Goal: Obtain resource: Download file/media

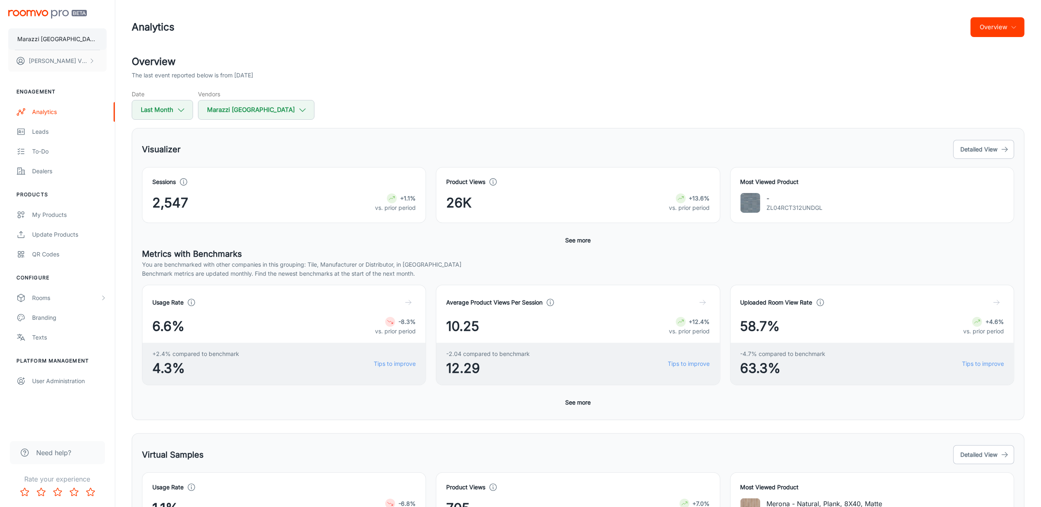
click at [68, 45] on button "Marazzi [GEOGRAPHIC_DATA]" at bounding box center [57, 38] width 98 height 21
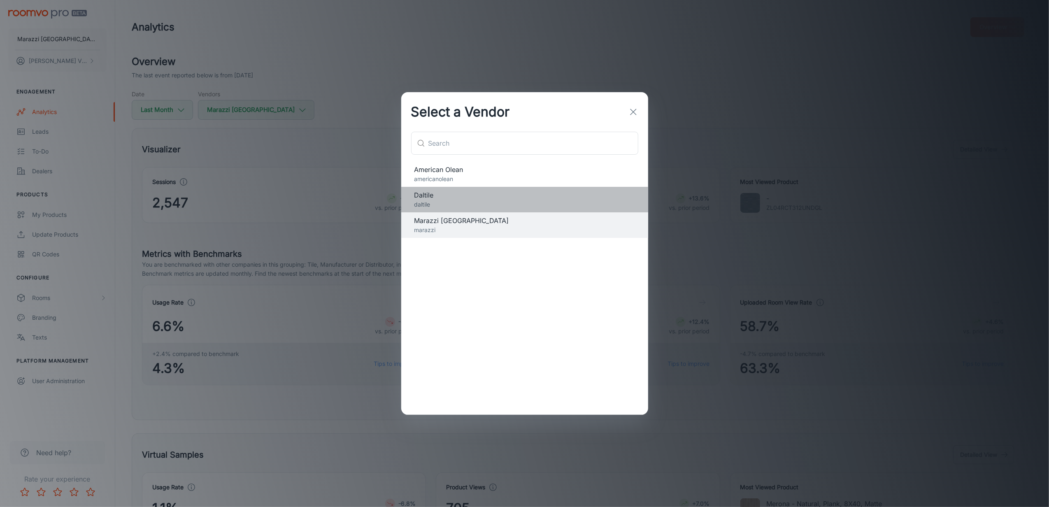
click at [435, 205] on p "daltile" at bounding box center [525, 204] width 221 height 9
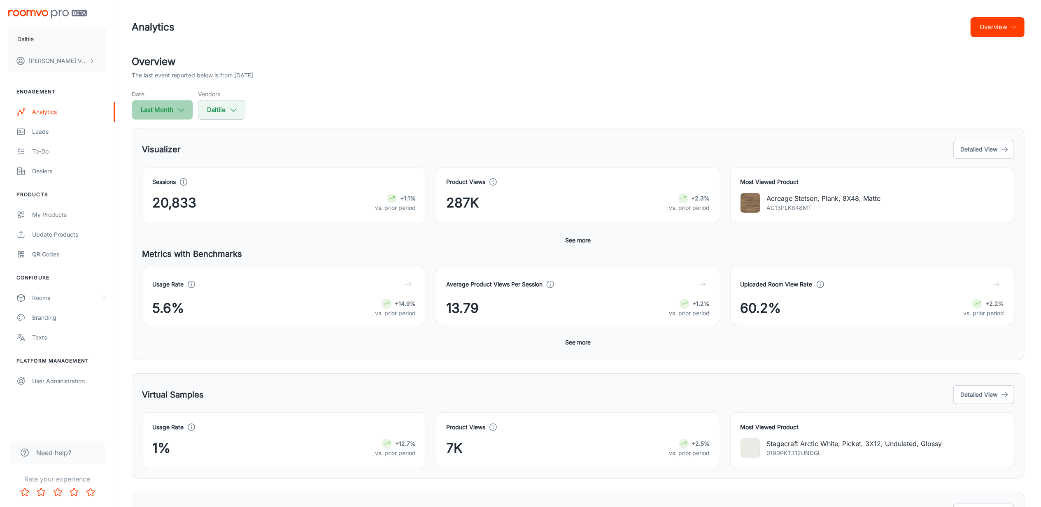
click at [186, 114] on button "Last Month" at bounding box center [162, 110] width 61 height 20
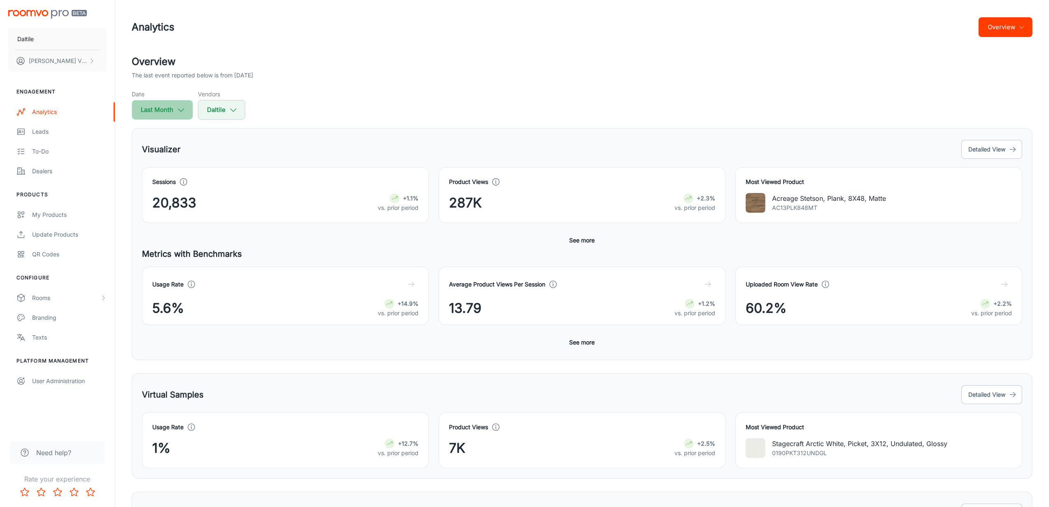
select select "7"
select select "2025"
select select "7"
select select "2025"
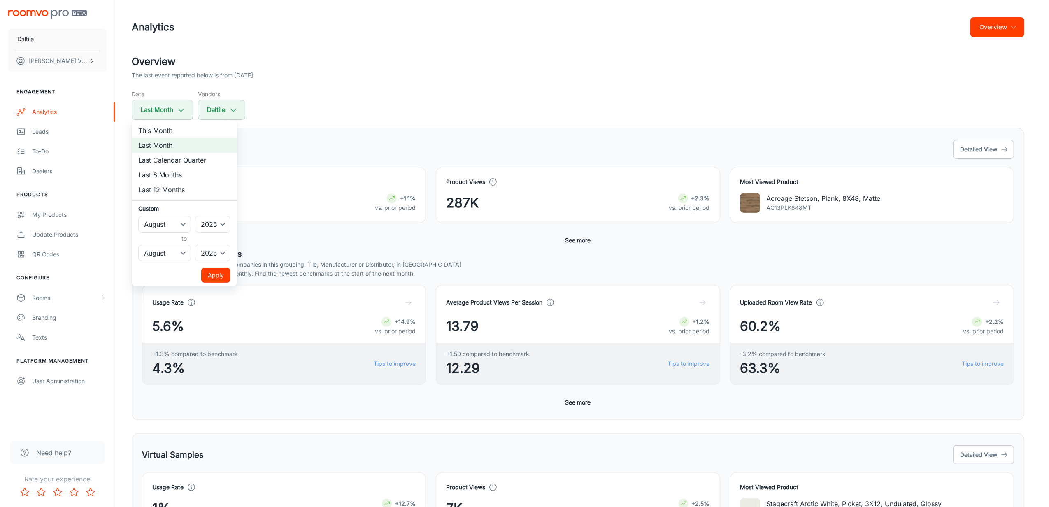
click at [211, 274] on button "Apply" at bounding box center [215, 275] width 29 height 15
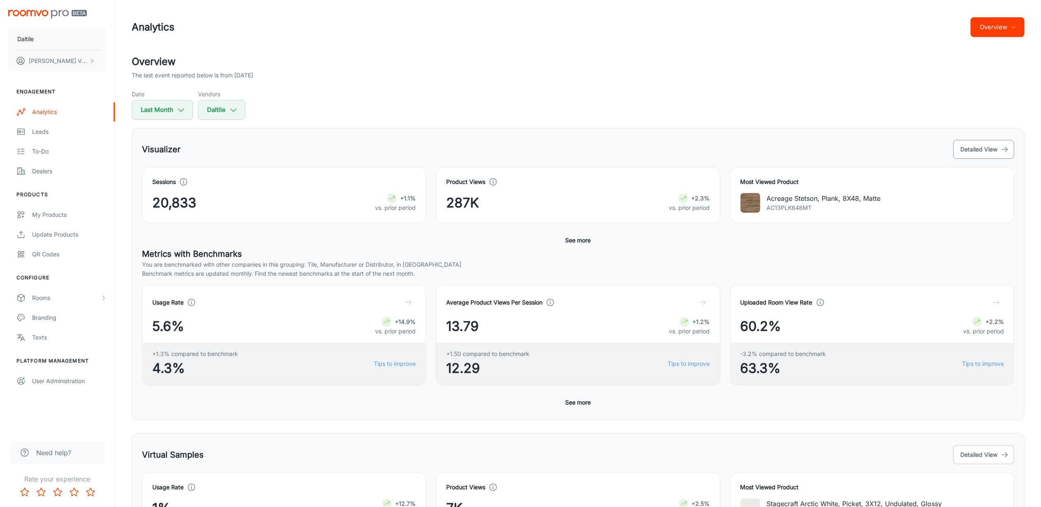
click at [1008, 150] on icon "button" at bounding box center [1005, 149] width 8 height 8
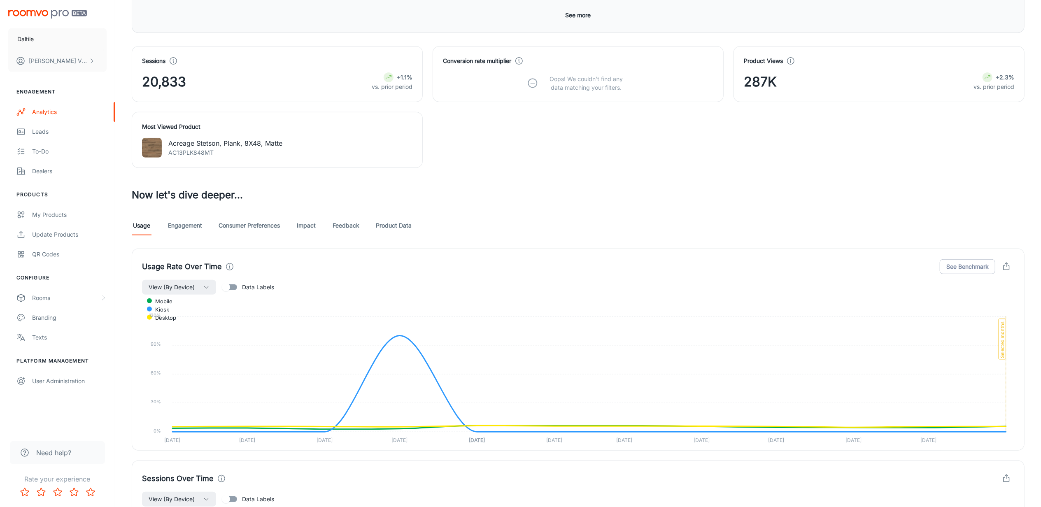
scroll to position [384, 0]
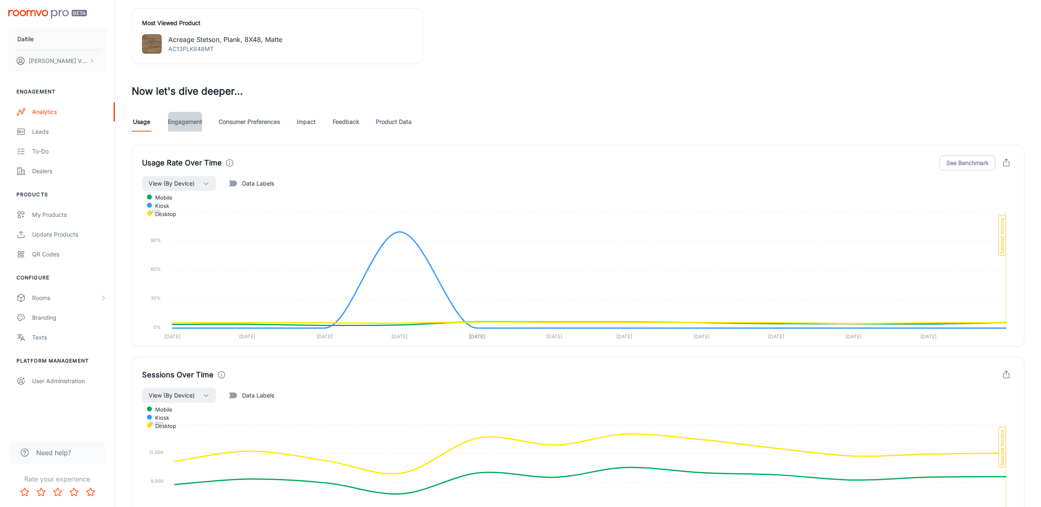
click at [183, 129] on link "Engagement" at bounding box center [185, 122] width 34 height 20
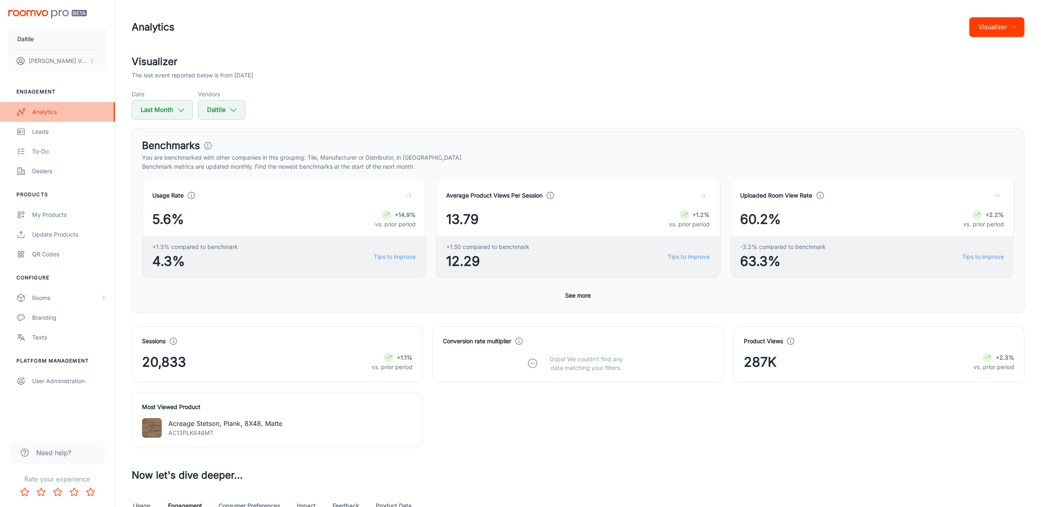
click at [56, 112] on div "Analytics" at bounding box center [69, 111] width 75 height 9
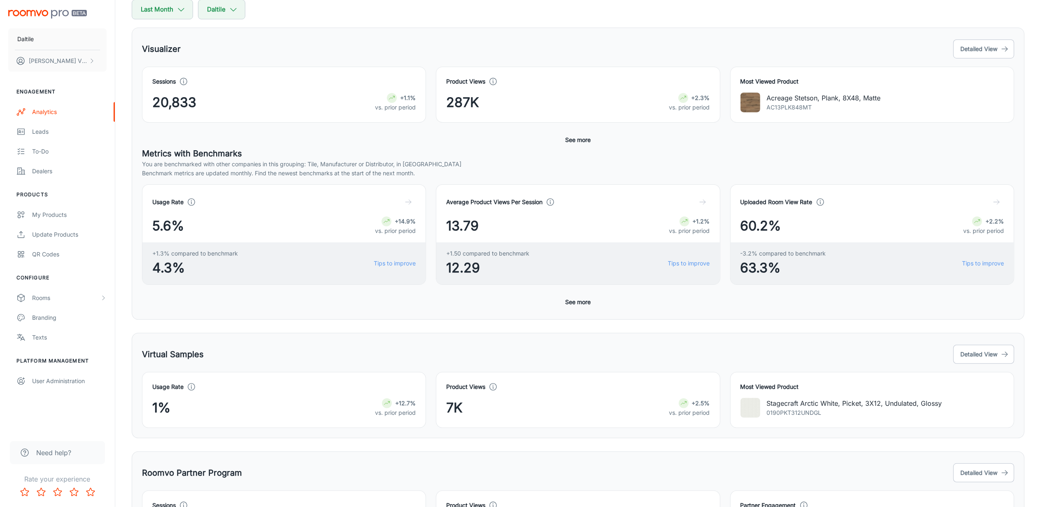
scroll to position [186, 0]
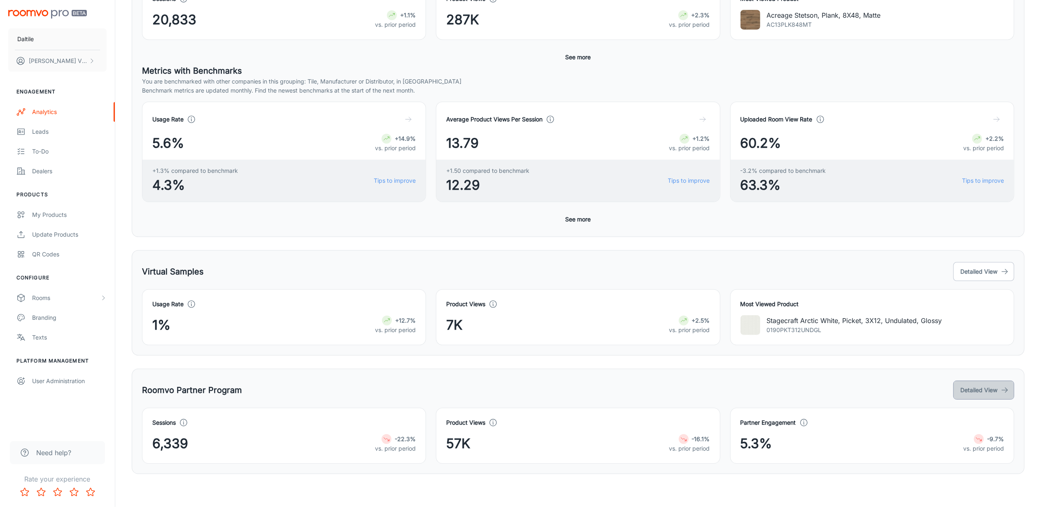
click at [969, 396] on button "Detailed View" at bounding box center [984, 390] width 61 height 19
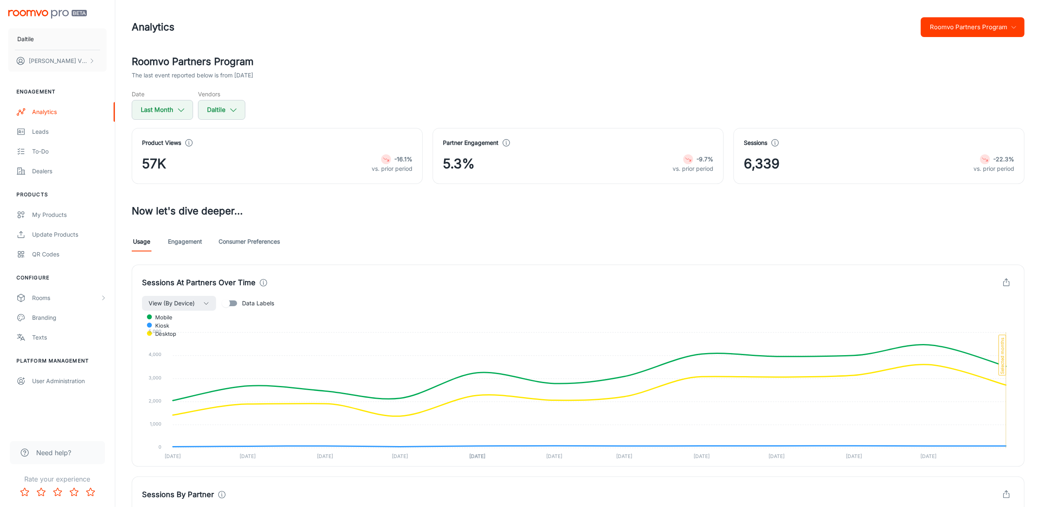
click at [181, 240] on link "Engagement" at bounding box center [185, 242] width 34 height 20
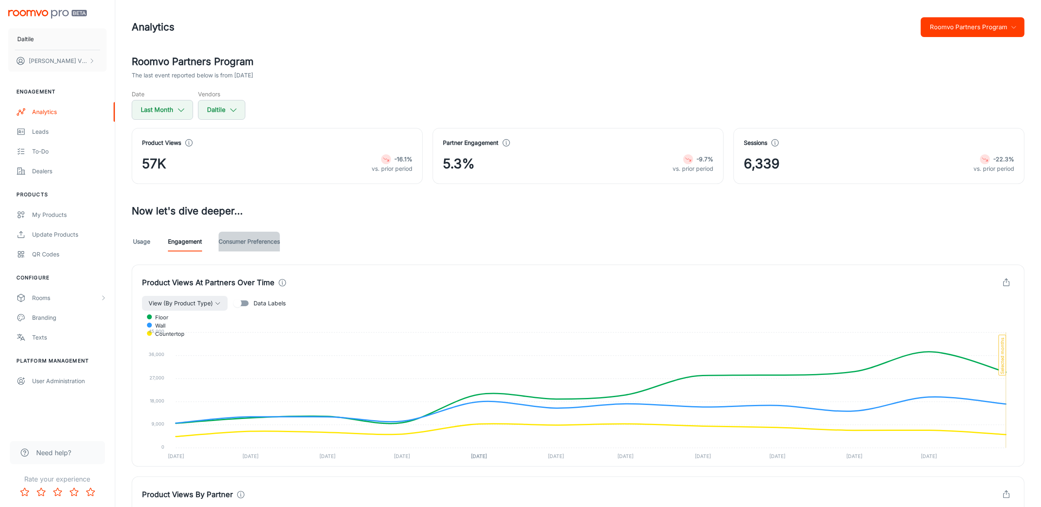
click at [261, 246] on link "Consumer Preferences" at bounding box center [249, 242] width 61 height 20
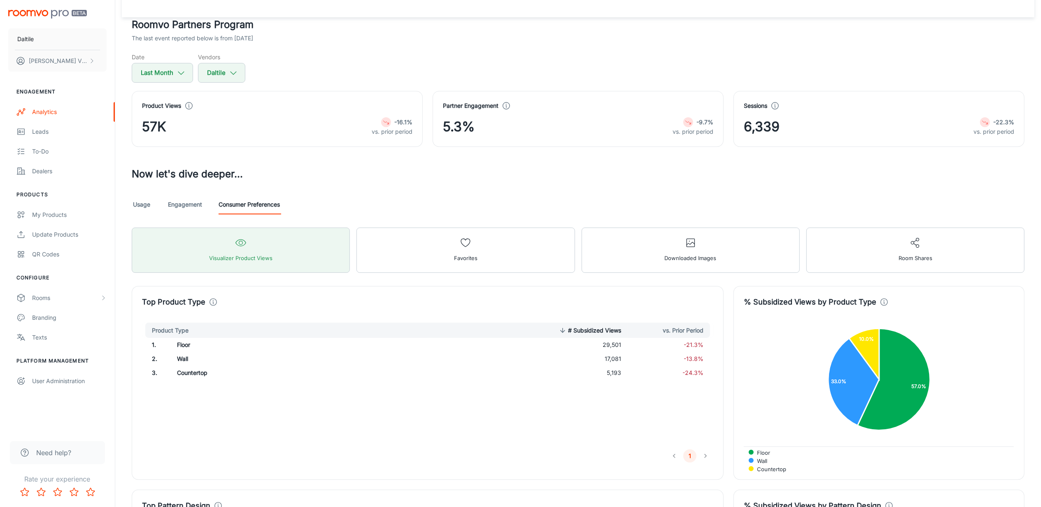
scroll to position [18, 0]
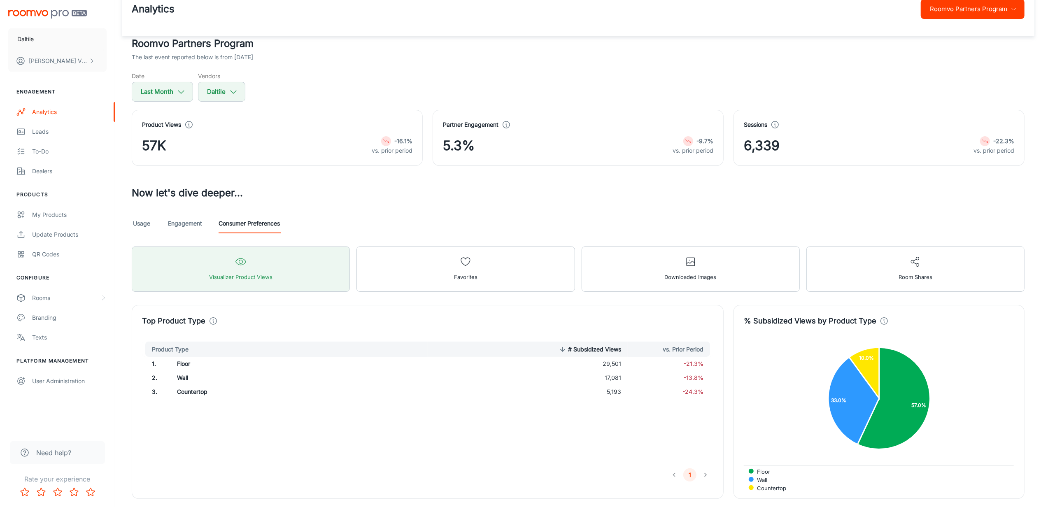
click at [193, 222] on link "Engagement" at bounding box center [185, 224] width 34 height 20
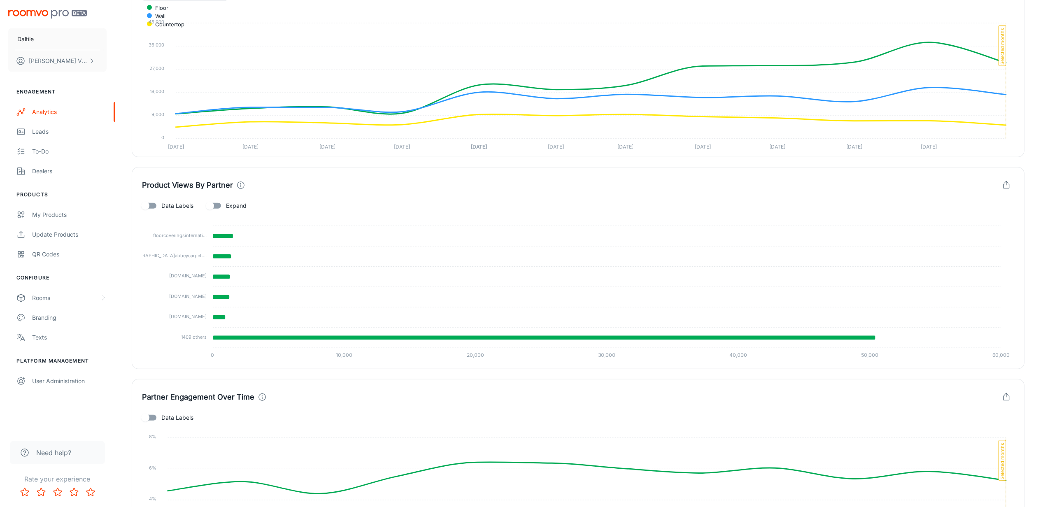
scroll to position [313, 0]
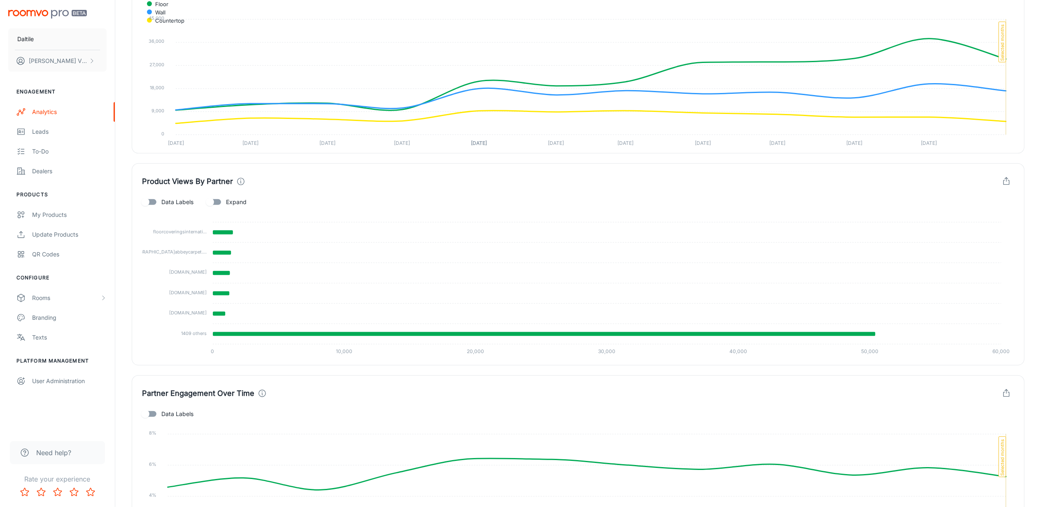
click at [1003, 184] on icon "button" at bounding box center [1006, 181] width 9 height 9
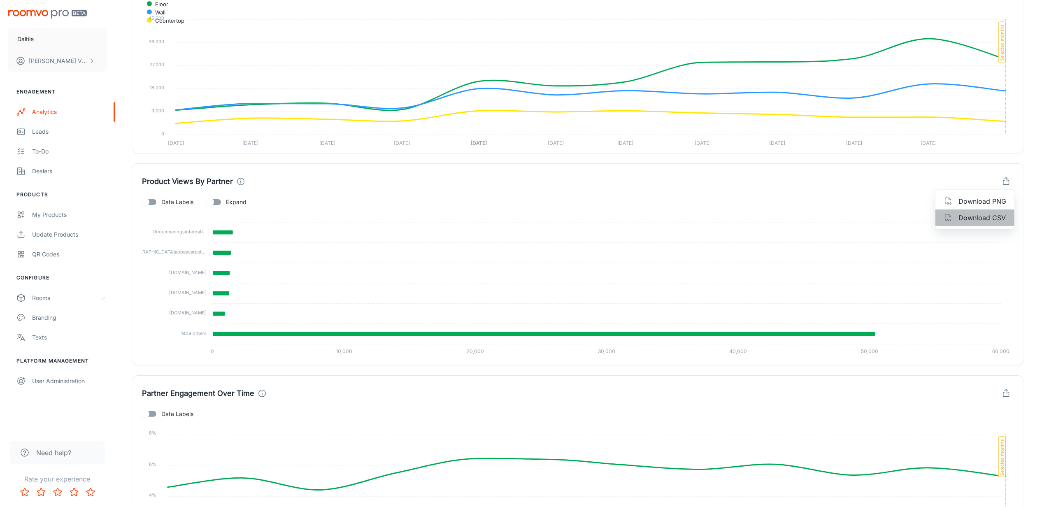
click at [975, 217] on span "Download CSV" at bounding box center [983, 218] width 48 height 10
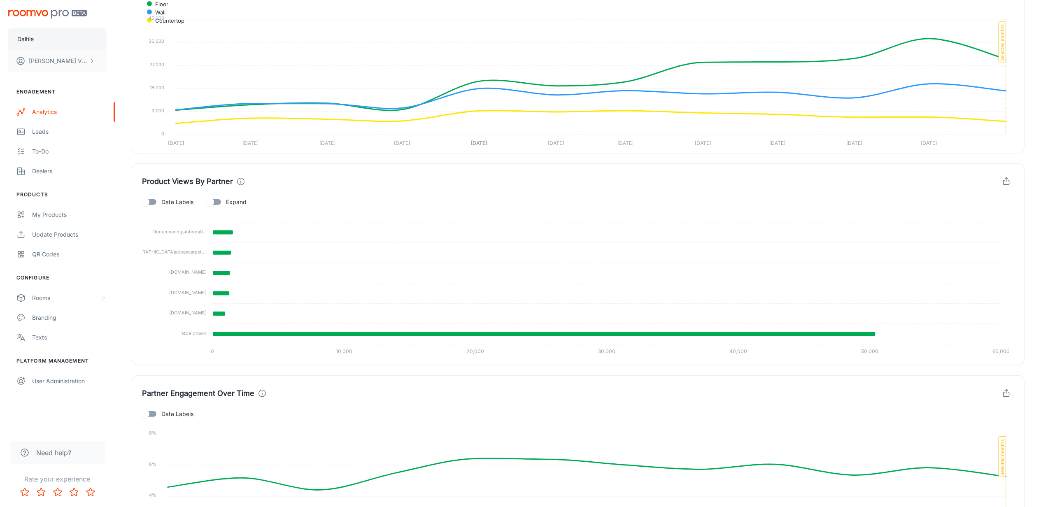
click at [50, 32] on button "Daltile" at bounding box center [57, 38] width 98 height 21
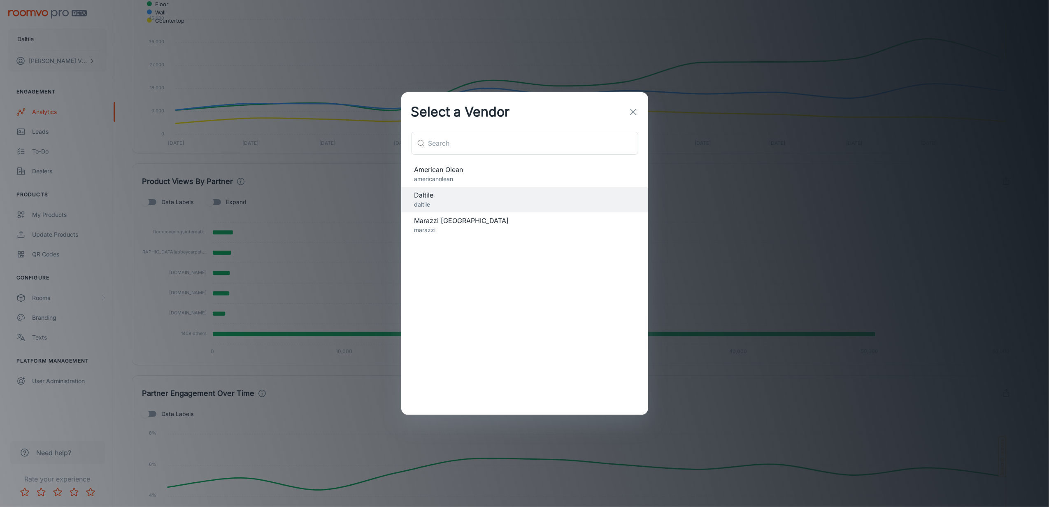
click at [454, 179] on p "americanolean" at bounding box center [525, 179] width 221 height 9
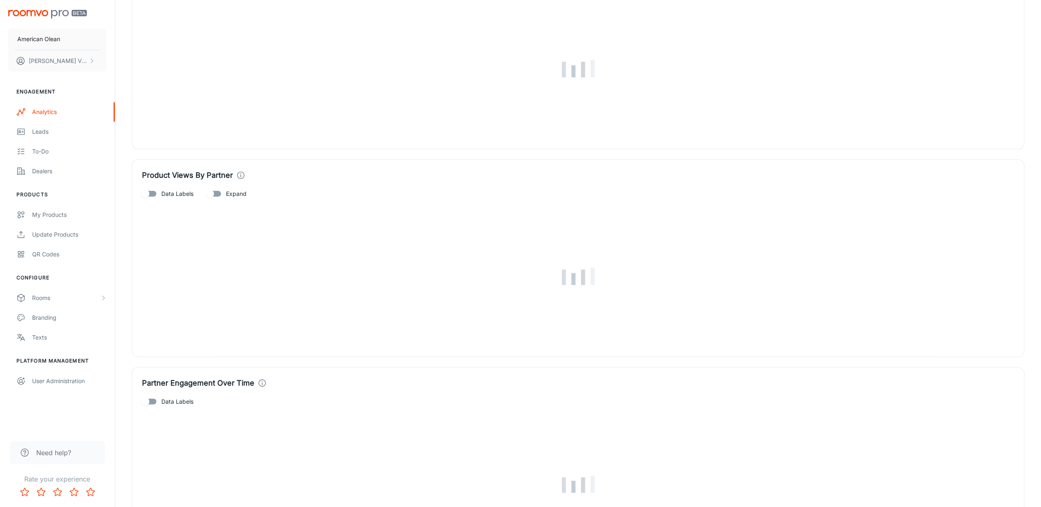
scroll to position [0, 0]
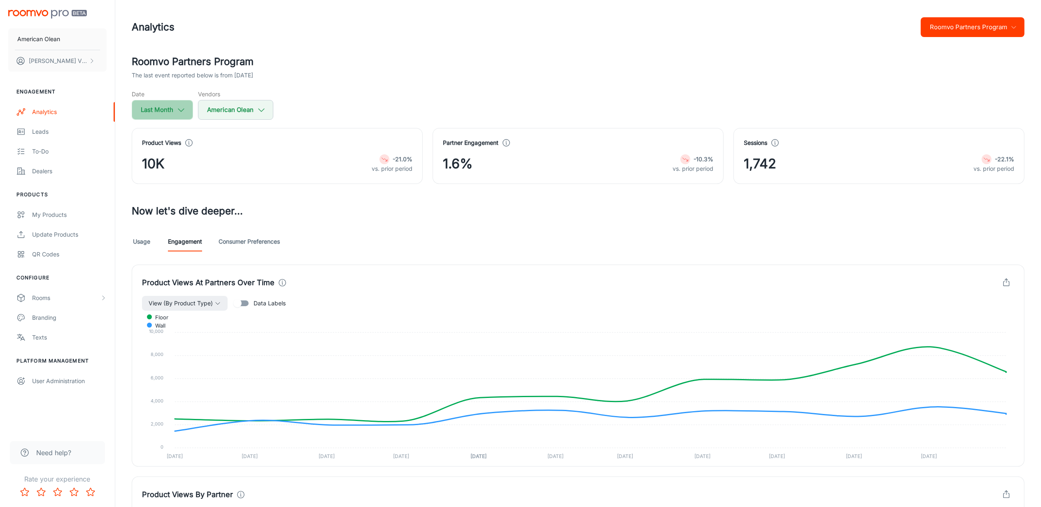
click at [175, 114] on button "Last Month" at bounding box center [162, 110] width 61 height 20
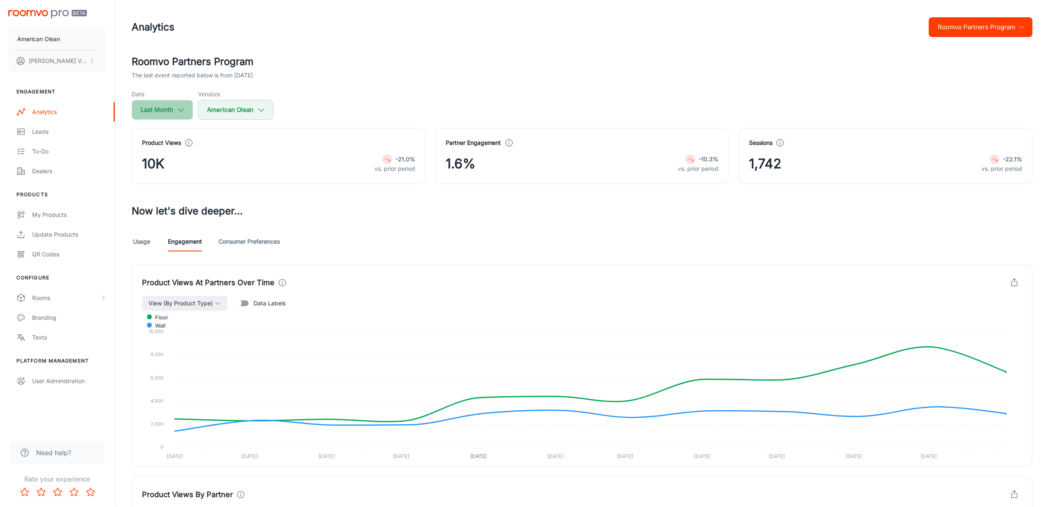
select select "7"
select select "2025"
select select "7"
select select "2025"
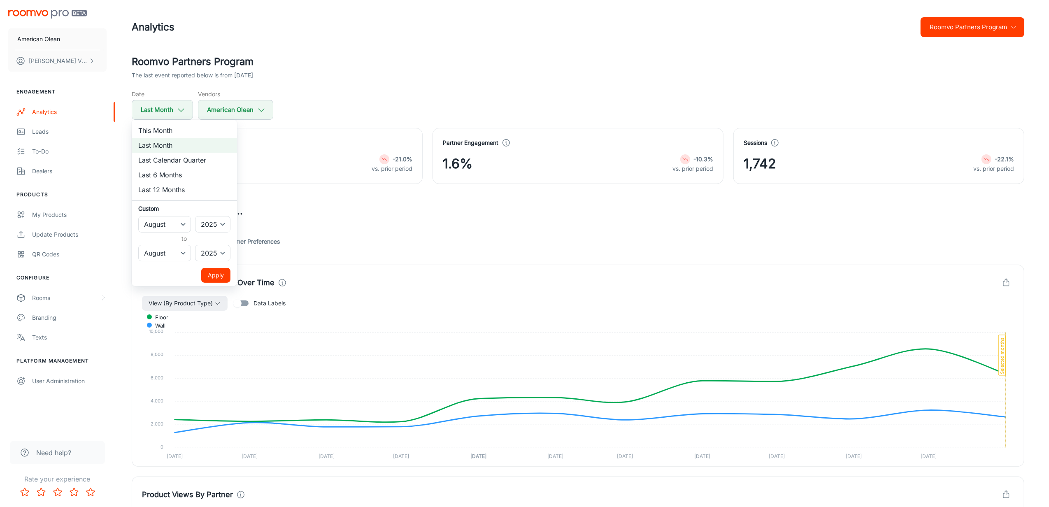
click at [342, 139] on div at bounding box center [524, 253] width 1049 height 507
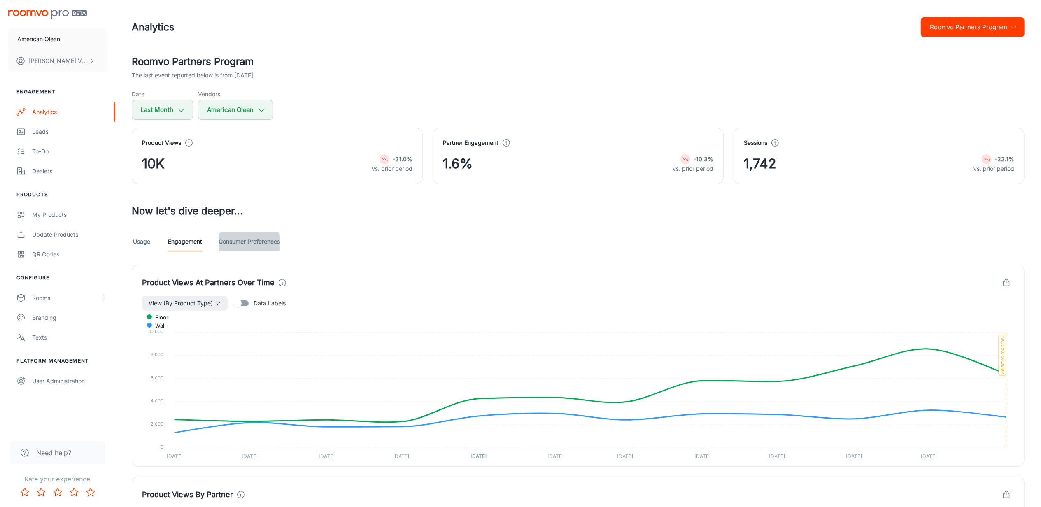
click at [275, 240] on link "Consumer Preferences" at bounding box center [249, 242] width 61 height 20
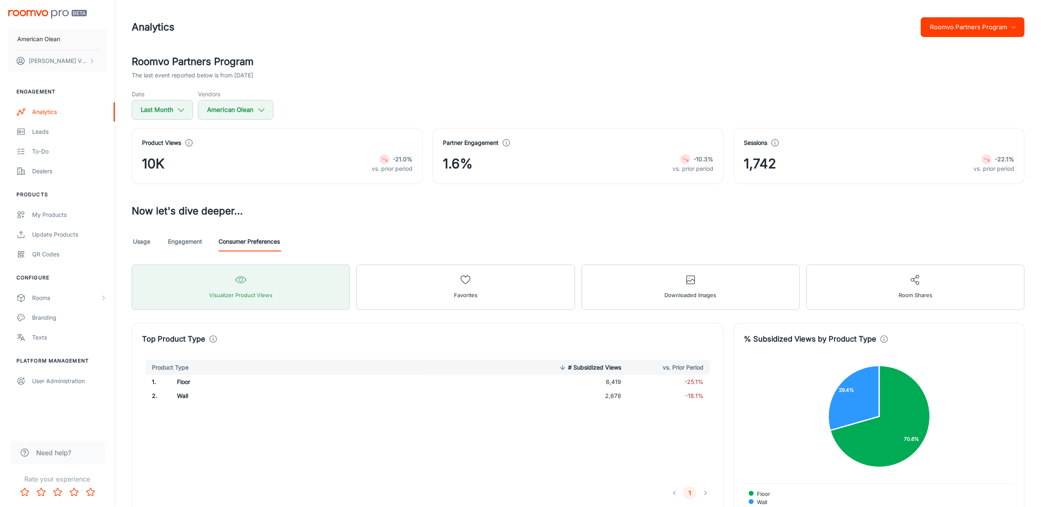
click at [147, 242] on link "Usage" at bounding box center [142, 242] width 20 height 20
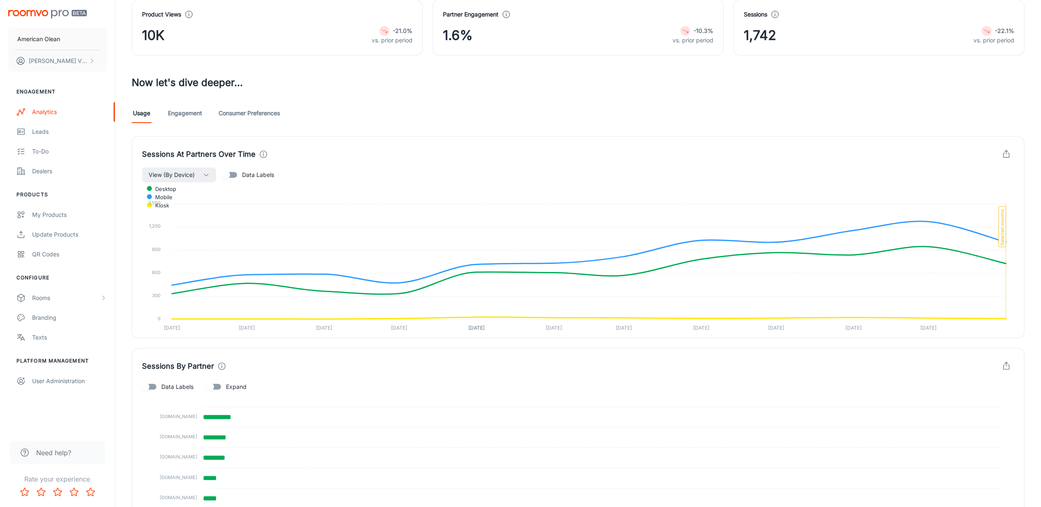
scroll to position [40, 0]
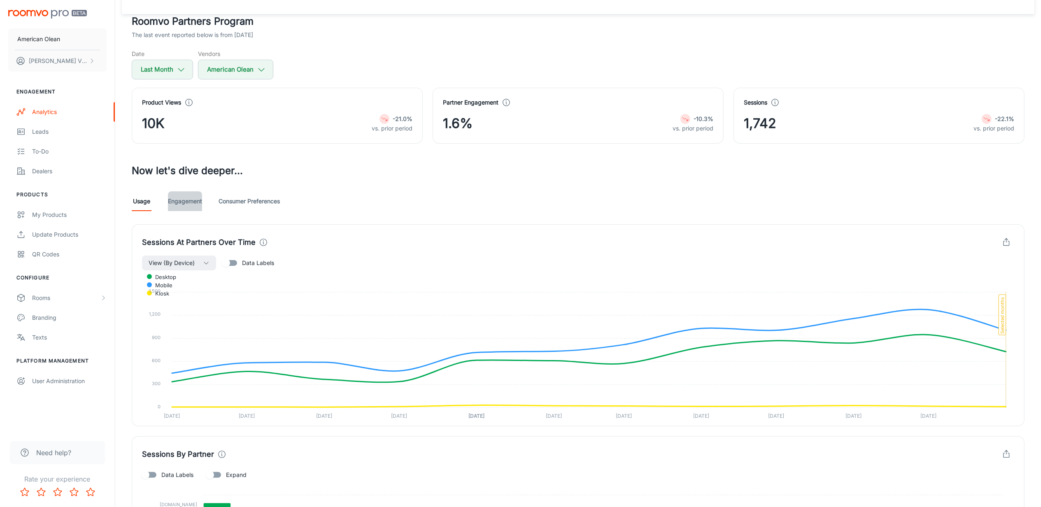
click at [190, 200] on link "Engagement" at bounding box center [185, 201] width 34 height 20
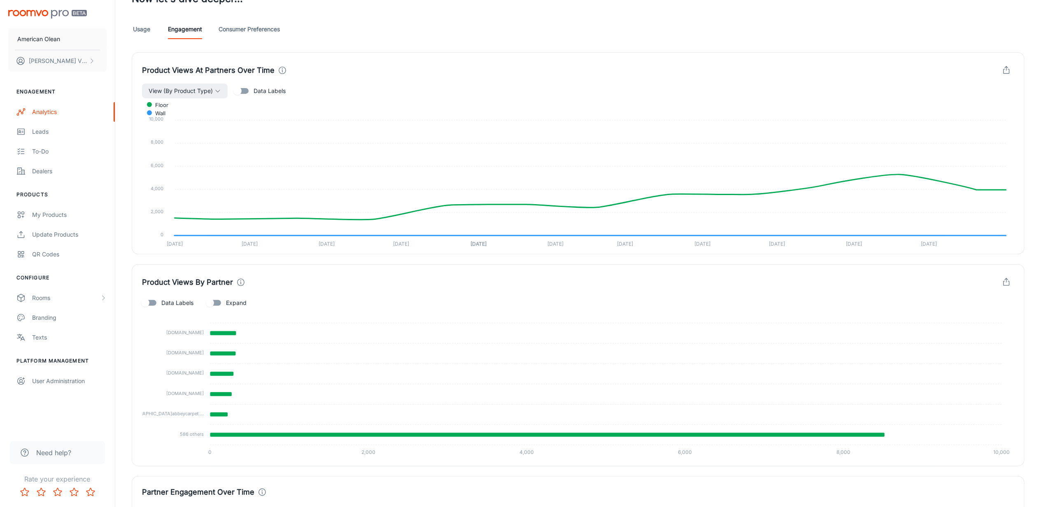
scroll to position [274, 0]
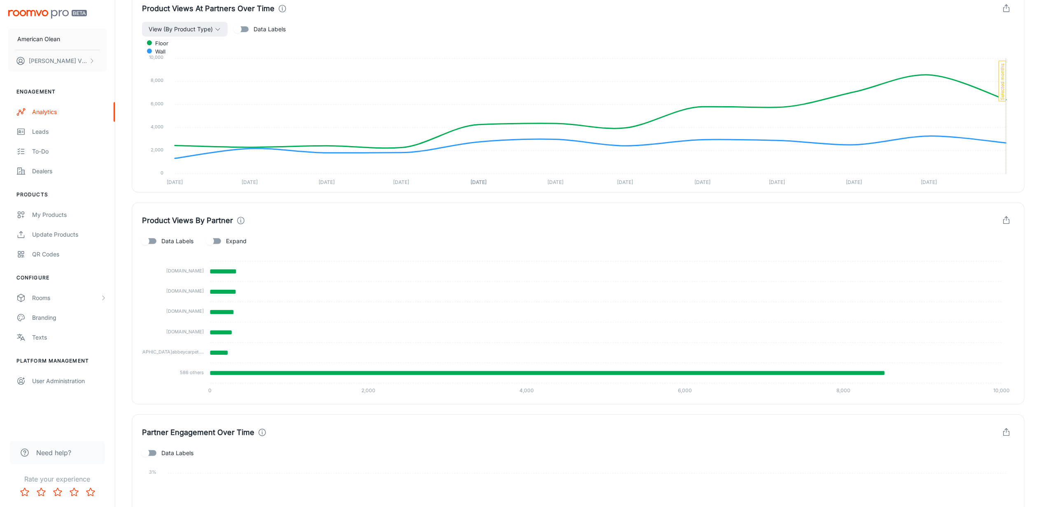
click at [1005, 221] on icon "button" at bounding box center [1006, 220] width 9 height 9
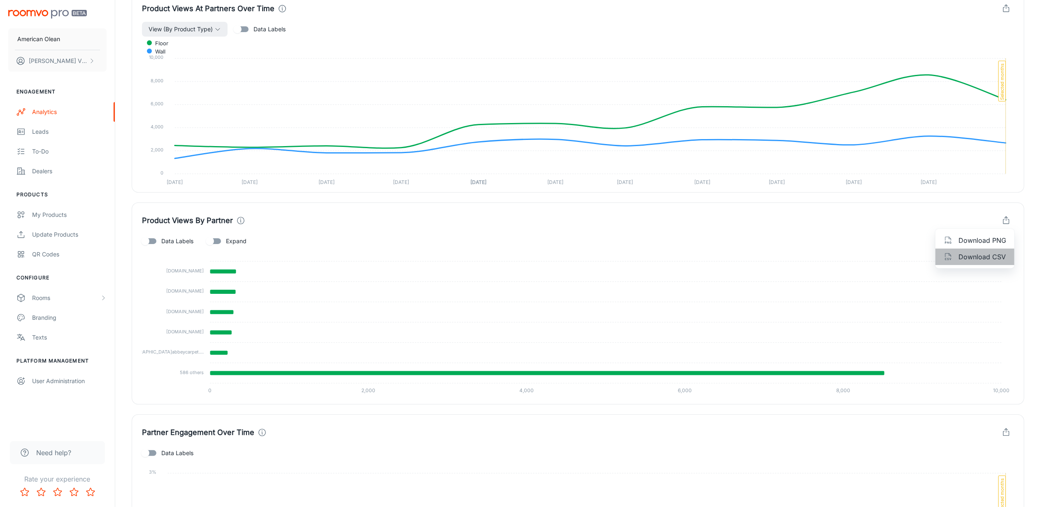
click at [972, 256] on span "Download CSV" at bounding box center [983, 257] width 48 height 10
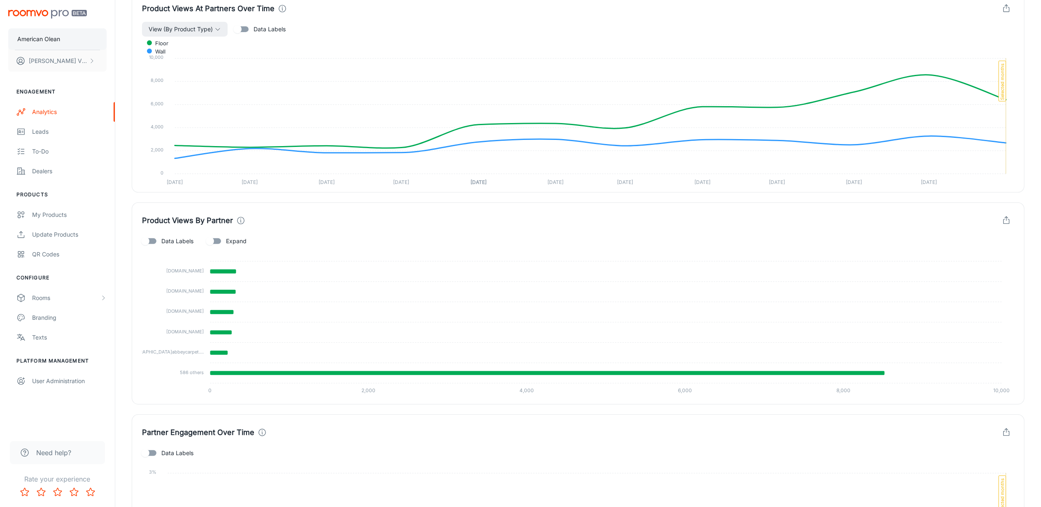
click at [49, 36] on p "American Olean" at bounding box center [38, 39] width 43 height 9
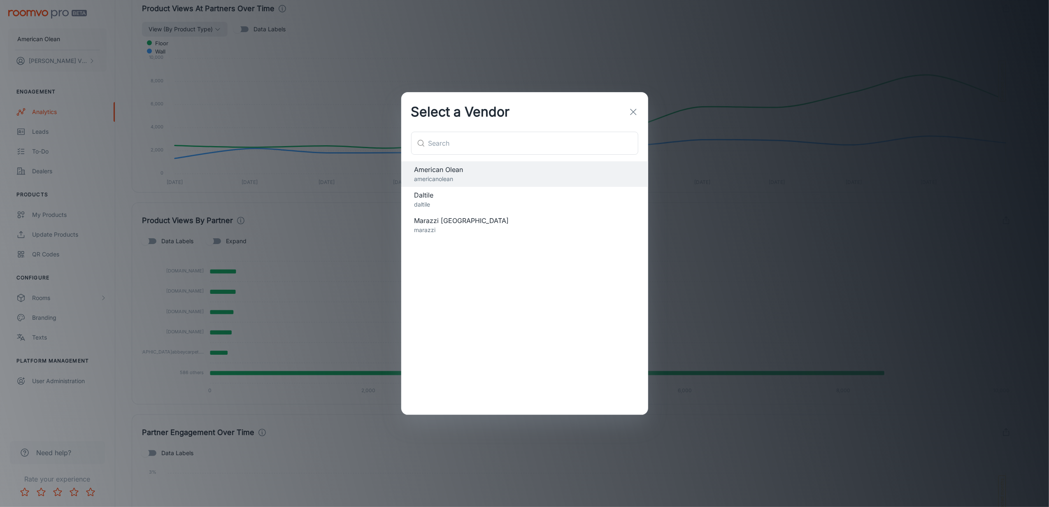
click at [452, 223] on span "Marazzi [GEOGRAPHIC_DATA]" at bounding box center [525, 221] width 221 height 10
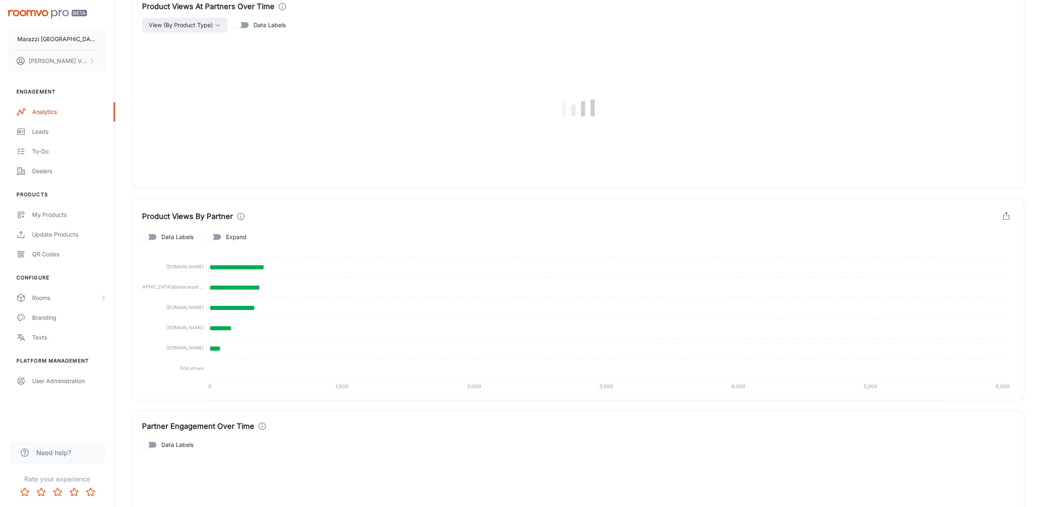
scroll to position [0, 0]
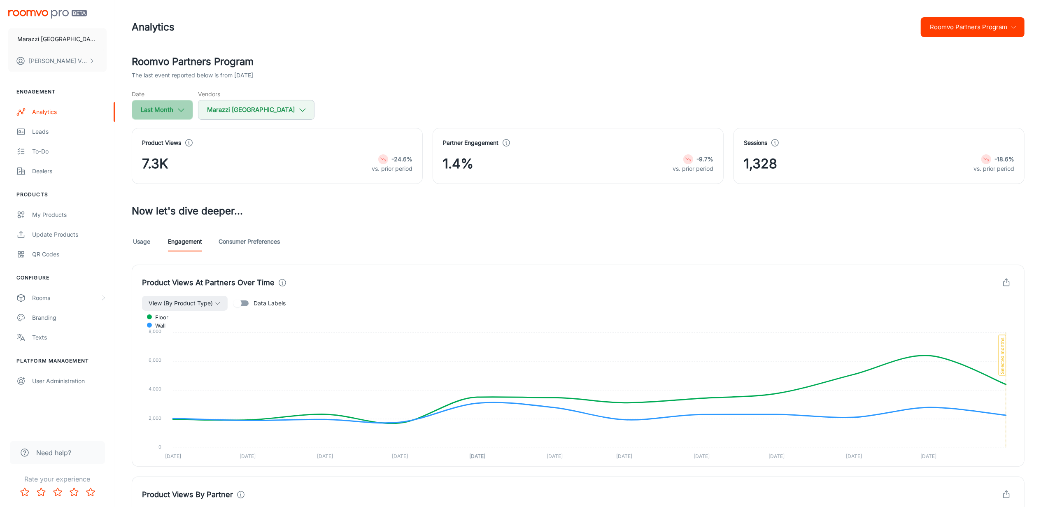
click at [147, 105] on button "Last Month" at bounding box center [162, 110] width 61 height 20
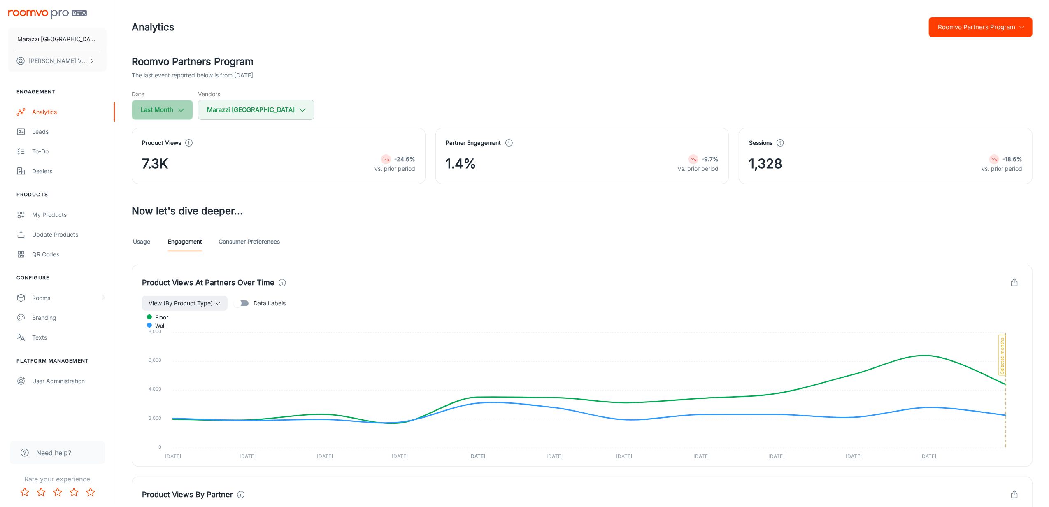
select select "7"
select select "2025"
select select "7"
select select "2025"
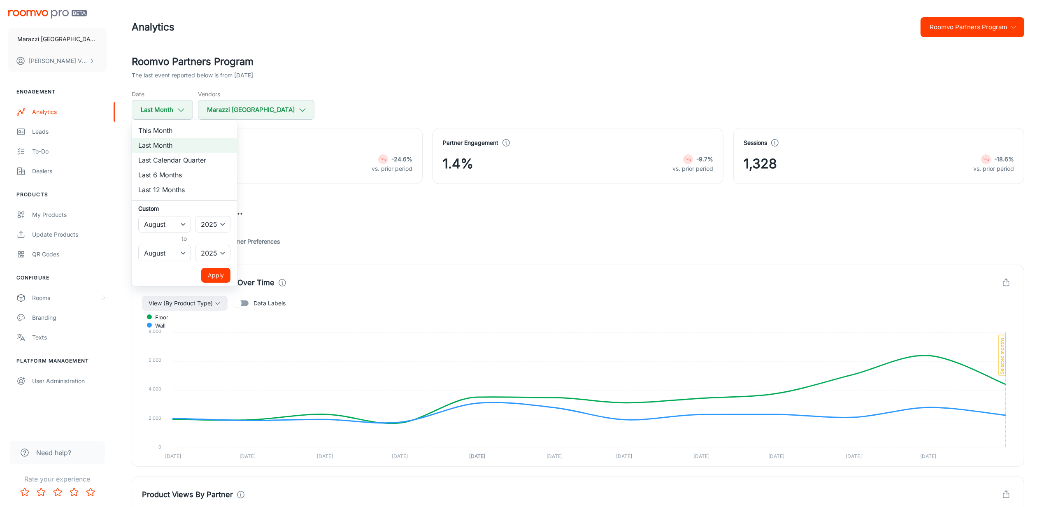
click at [435, 120] on div at bounding box center [524, 253] width 1049 height 507
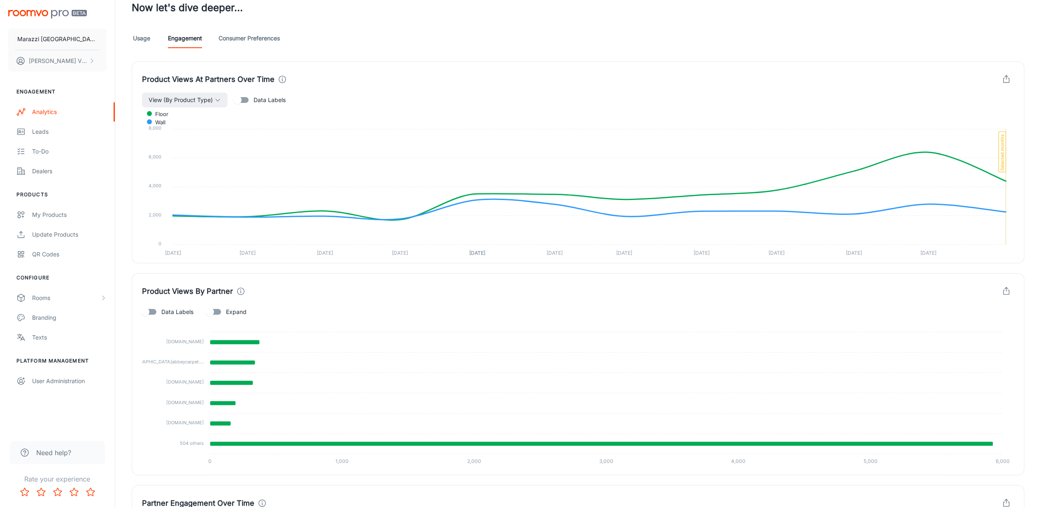
scroll to position [219, 0]
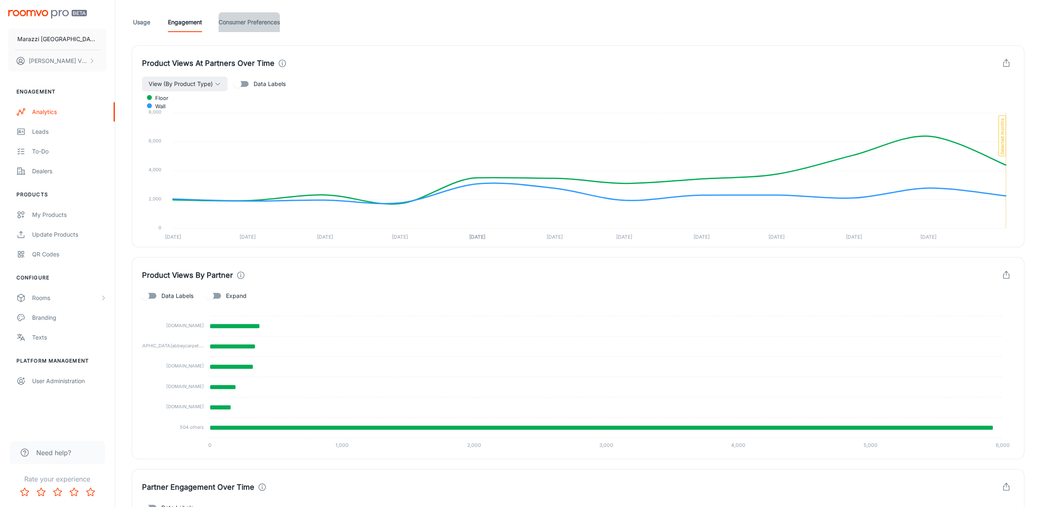
click at [252, 29] on link "Consumer Preferences" at bounding box center [249, 22] width 61 height 20
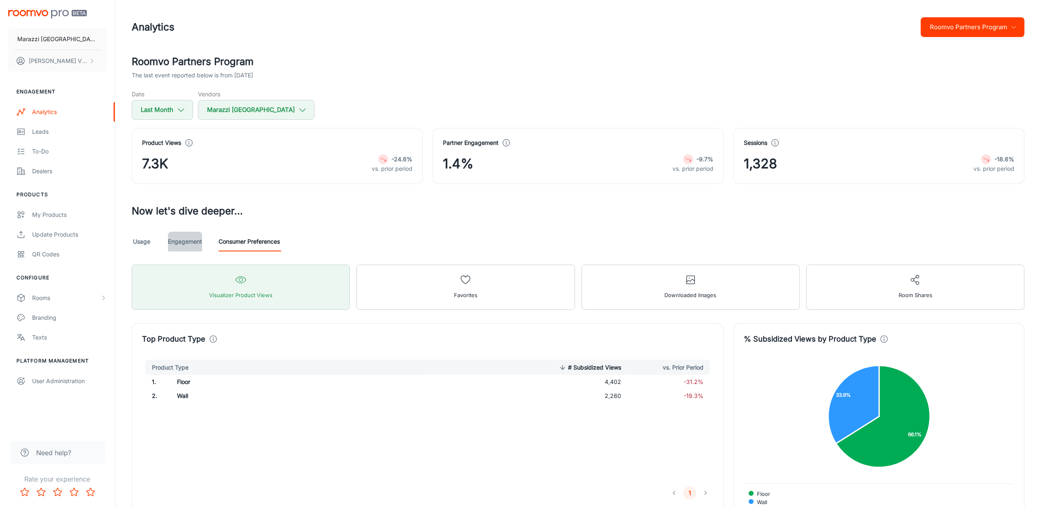
click at [183, 247] on link "Engagement" at bounding box center [185, 242] width 34 height 20
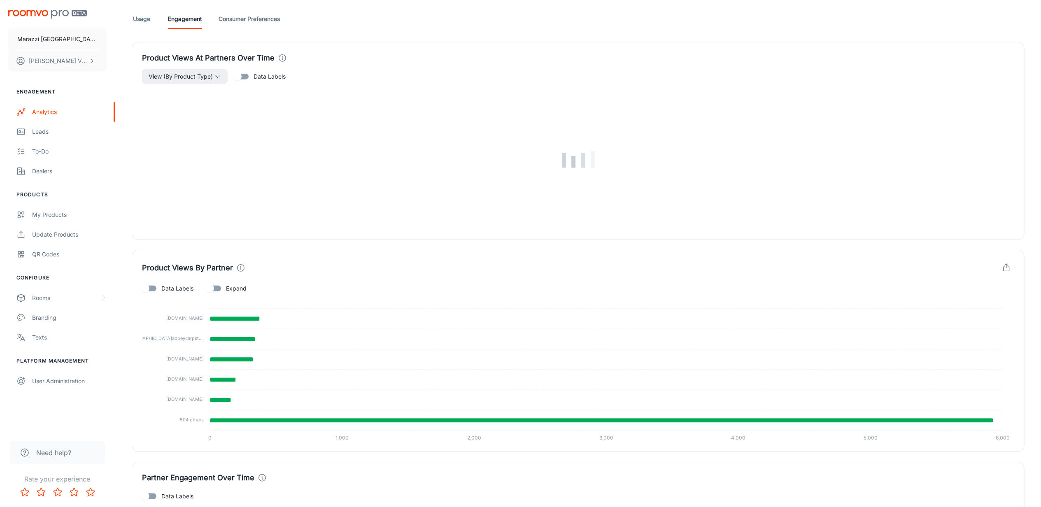
scroll to position [274, 0]
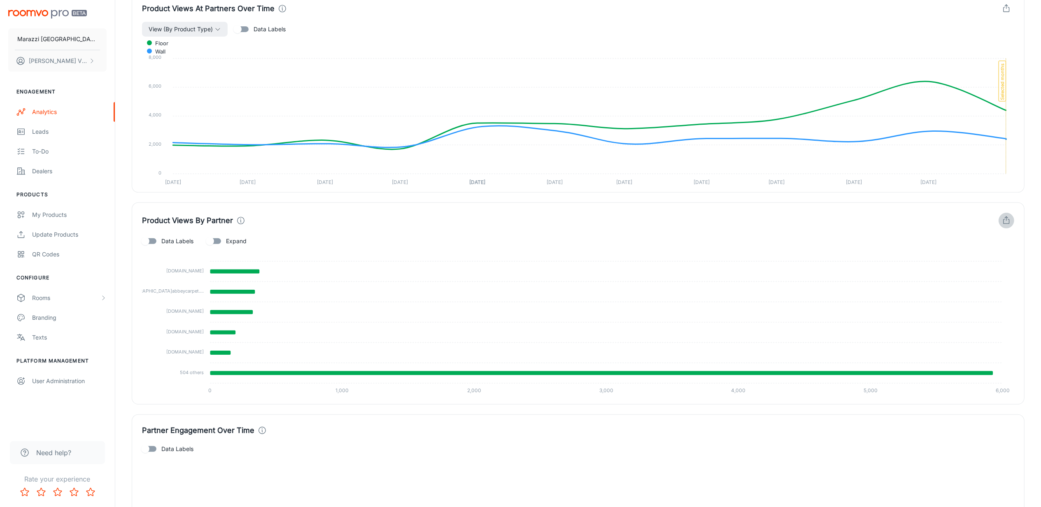
click at [1007, 218] on polyline "button" at bounding box center [1006, 218] width 3 height 2
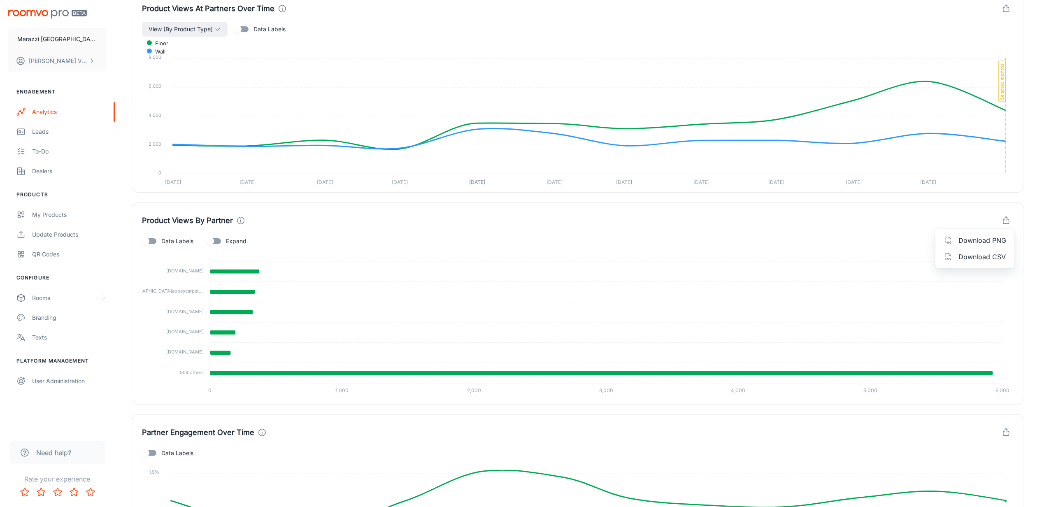
click at [977, 256] on span "Download CSV" at bounding box center [983, 257] width 48 height 10
